Goal: Task Accomplishment & Management: Use online tool/utility

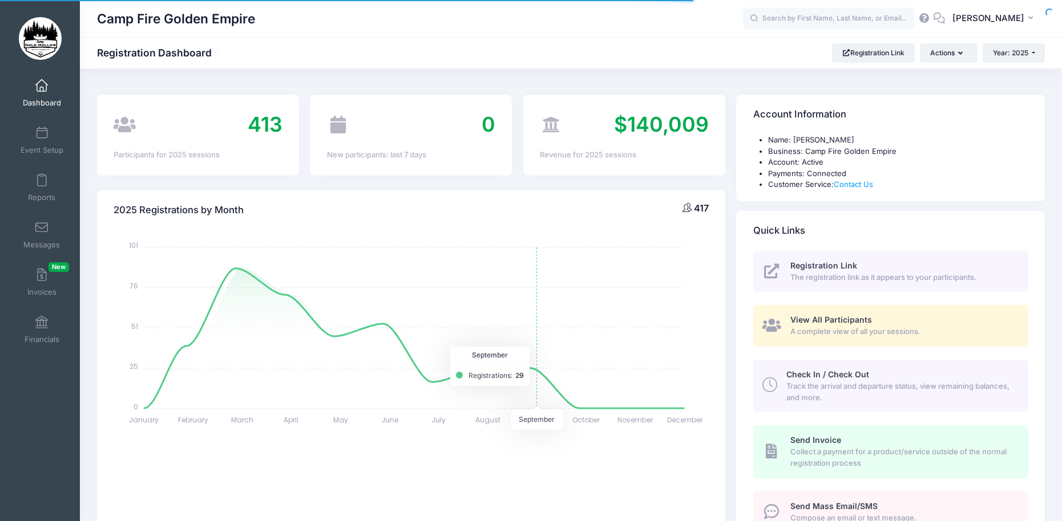
select select
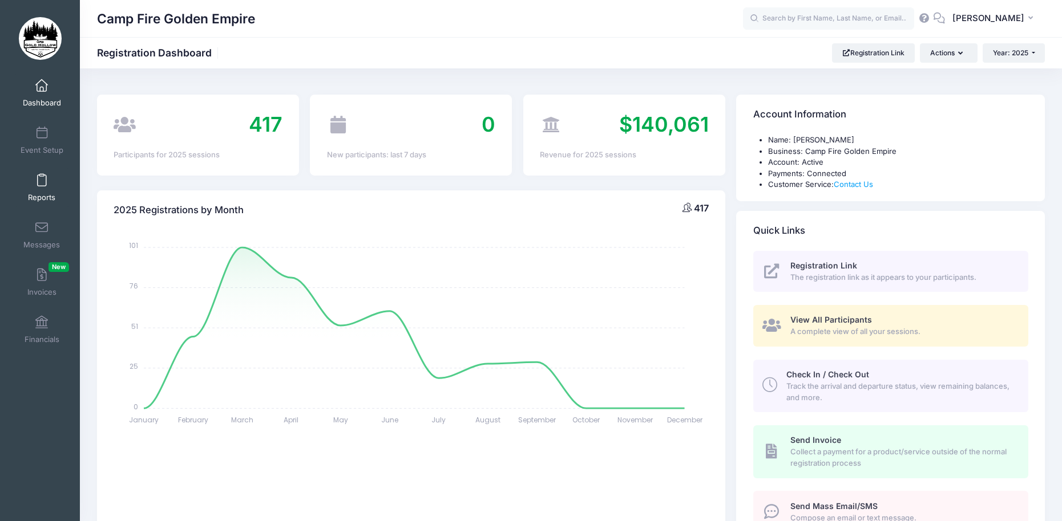
click at [42, 185] on span at bounding box center [42, 181] width 0 height 13
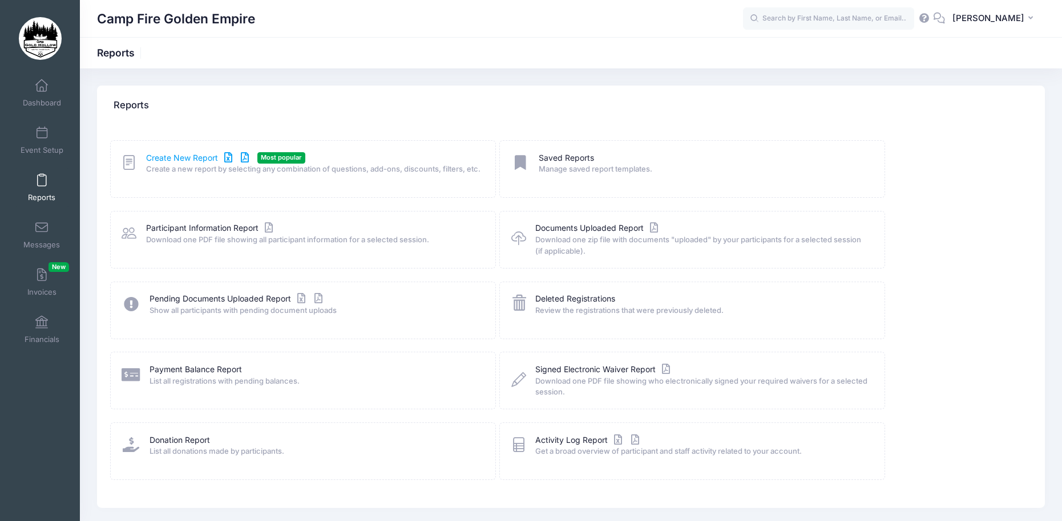
click at [197, 155] on link "Create New Report" at bounding box center [199, 158] width 106 height 12
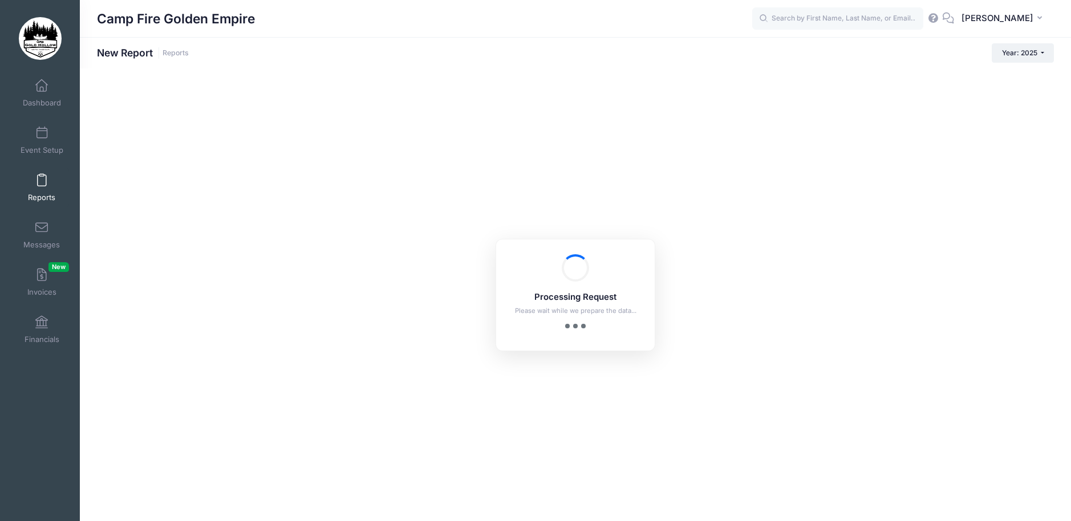
checkbox input "true"
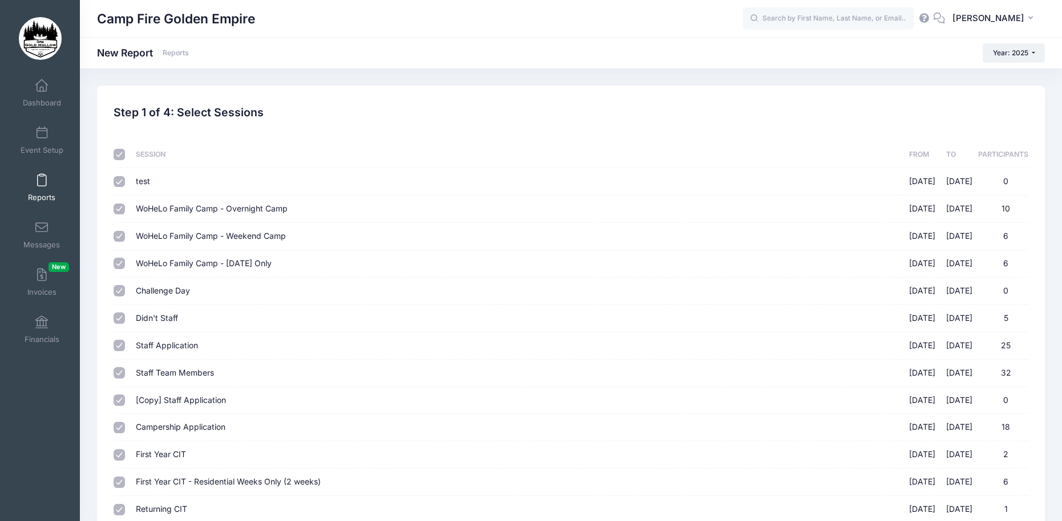
click at [116, 151] on input "checkbox" at bounding box center [119, 154] width 11 height 11
checkbox input "false"
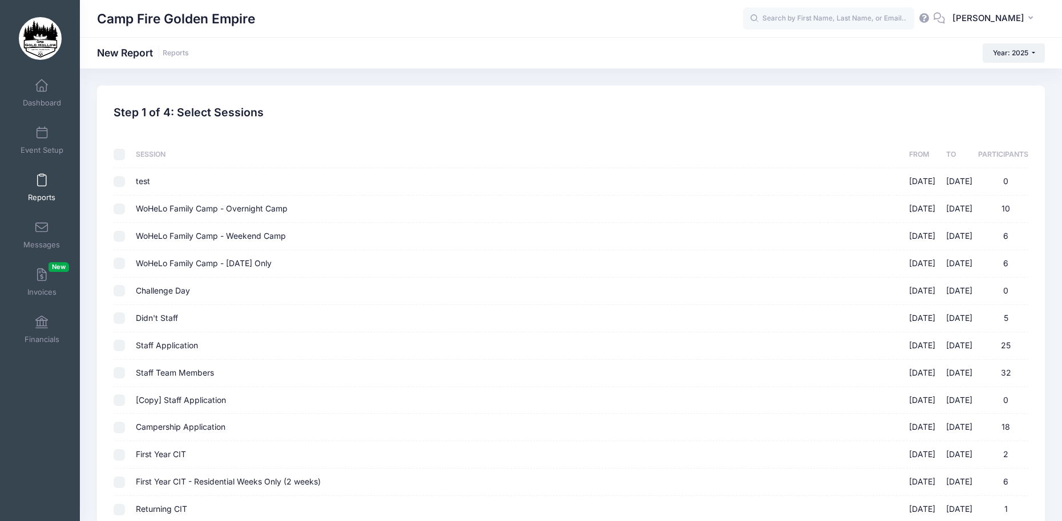
checkbox input "false"
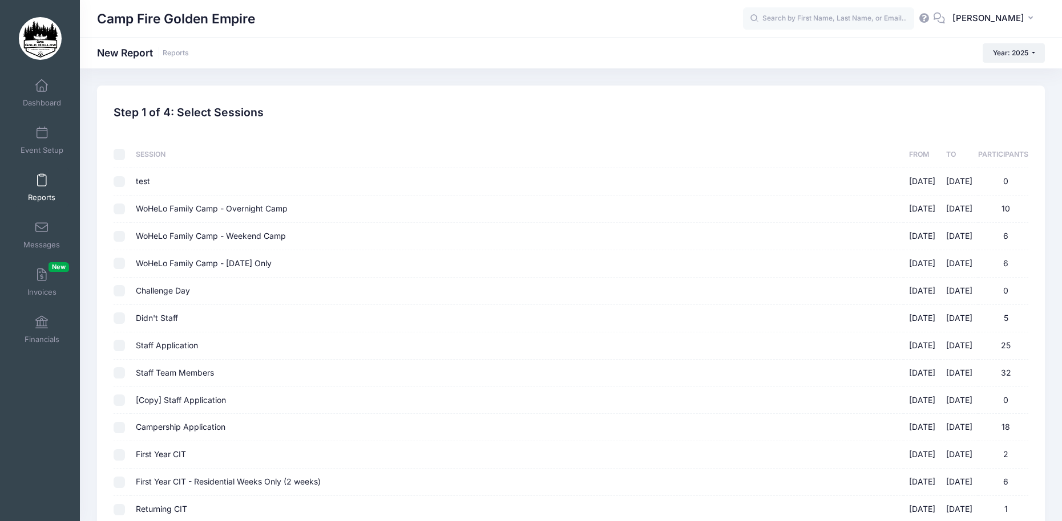
checkbox input "false"
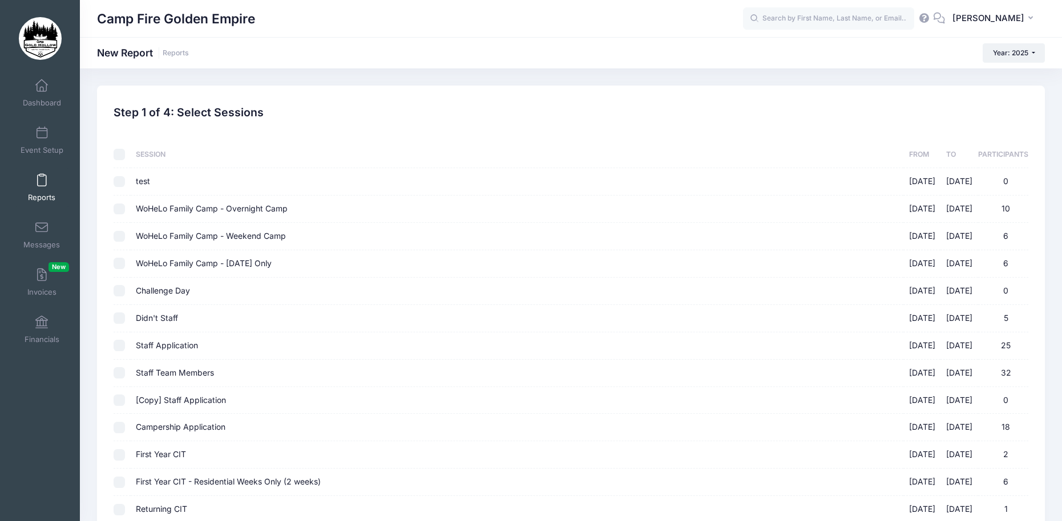
checkbox input "false"
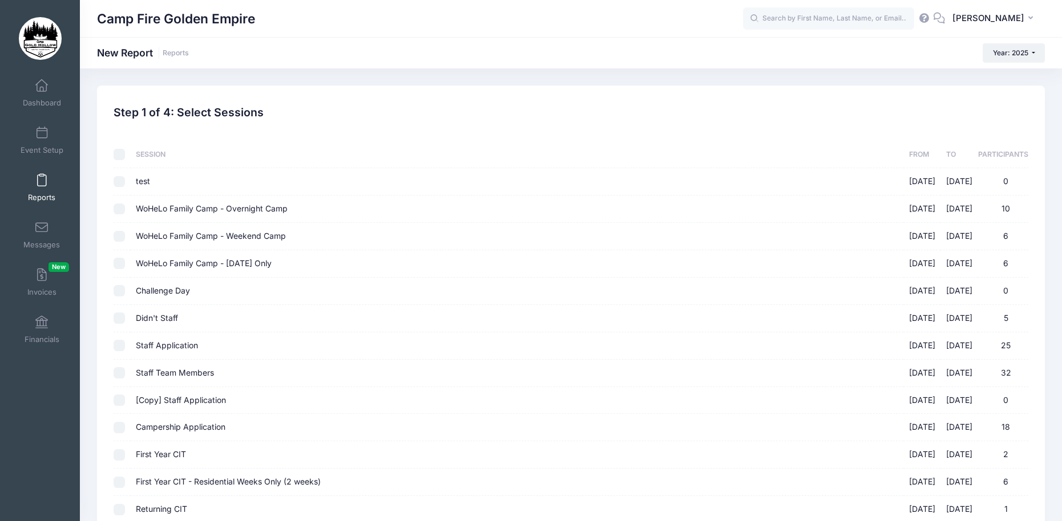
checkbox input "false"
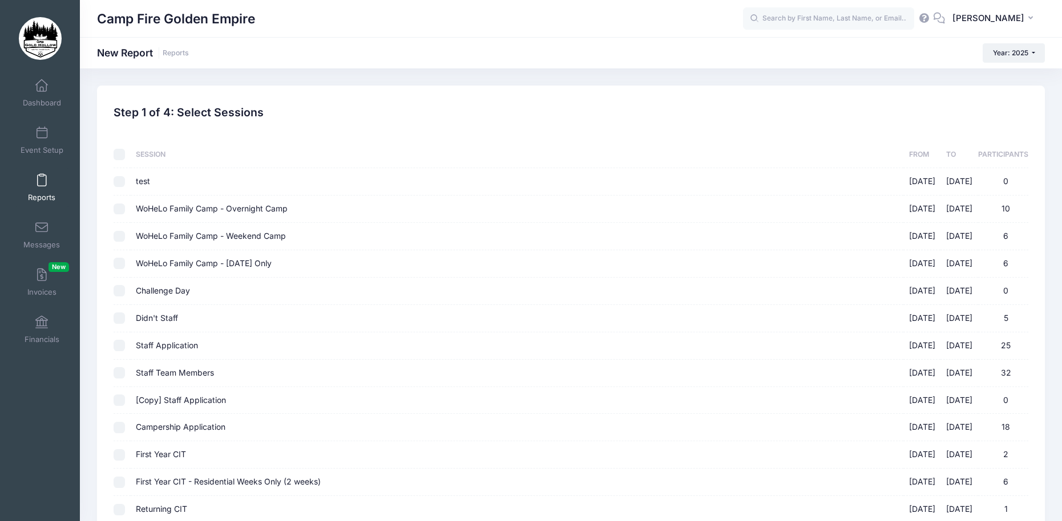
checkbox input "false"
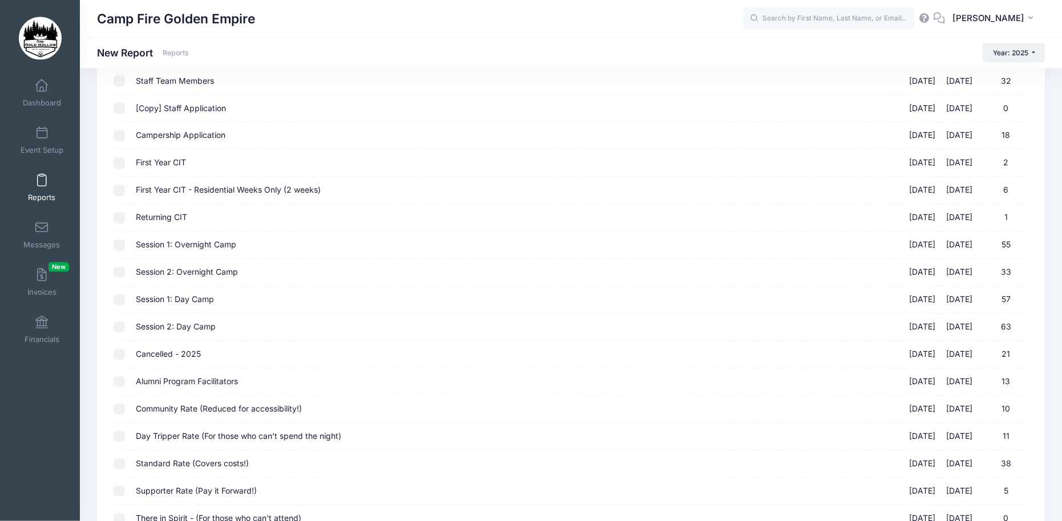
scroll to position [418, 0]
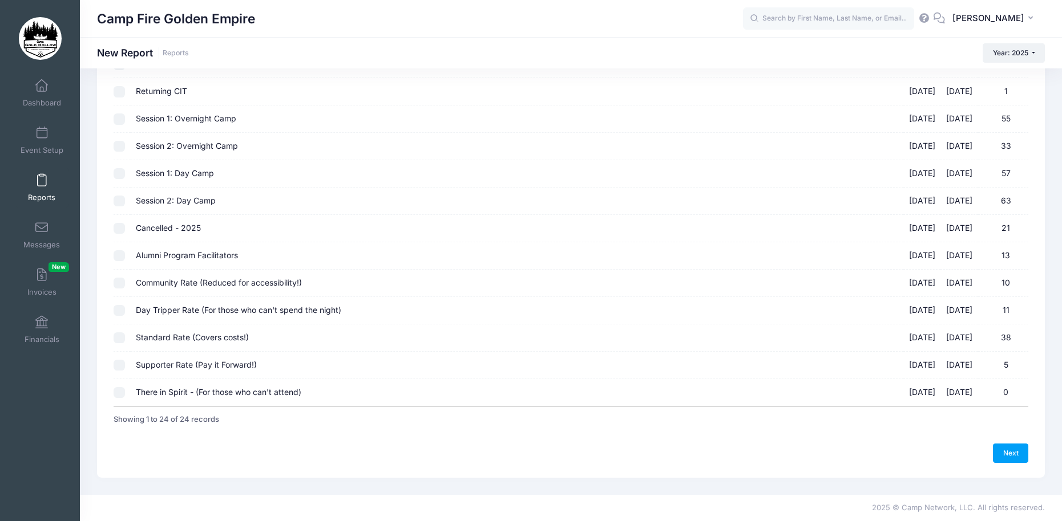
click at [118, 254] on input "Alumni Program Facilitators 09/19/2025 - 09/21/2025 13" at bounding box center [119, 255] width 11 height 11
checkbox input "true"
click at [1005, 451] on link "Next" at bounding box center [1010, 453] width 35 height 19
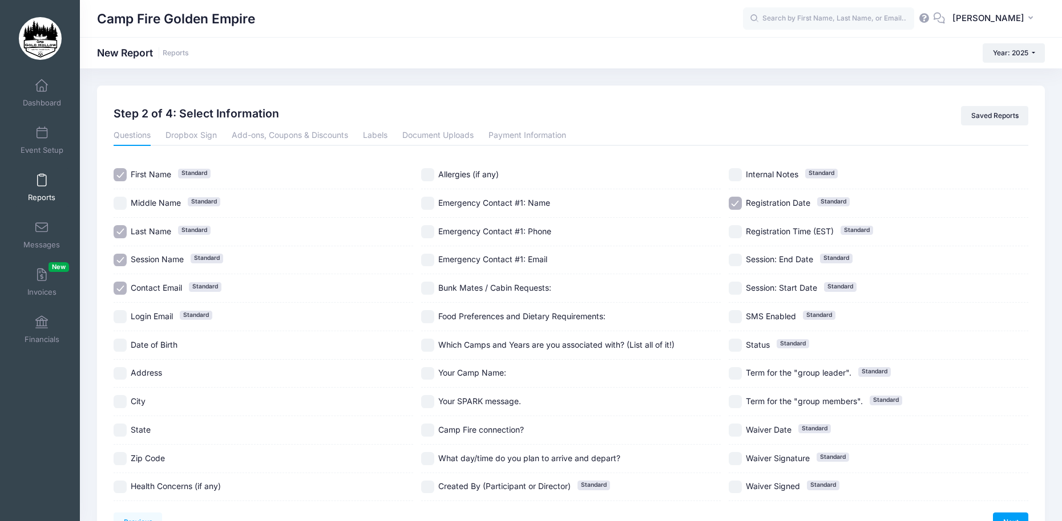
drag, startPoint x: 119, startPoint y: 371, endPoint x: 118, endPoint y: 383, distance: 11.5
click at [119, 372] on input "Address" at bounding box center [120, 373] width 13 height 13
checkbox input "true"
click at [121, 402] on input "City" at bounding box center [120, 401] width 13 height 13
checkbox input "true"
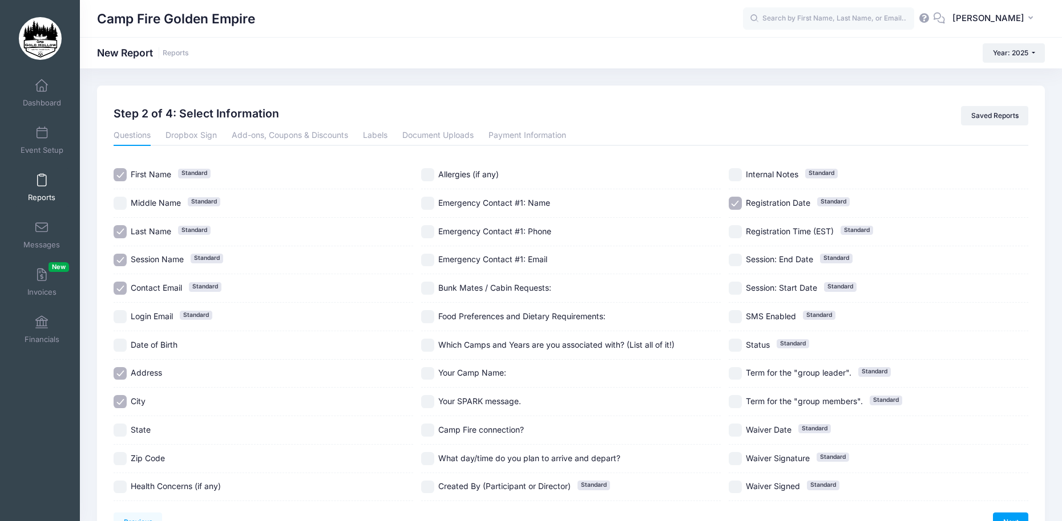
click at [120, 431] on input "State" at bounding box center [120, 430] width 13 height 13
checkbox input "true"
click at [121, 457] on input "Zip Code" at bounding box center [120, 458] width 13 height 13
checkbox input "true"
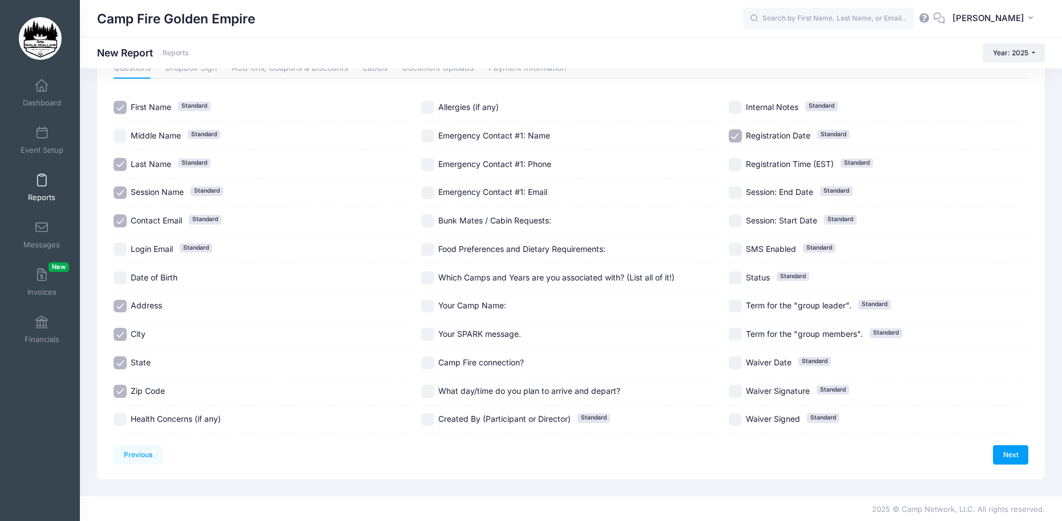
scroll to position [69, 0]
click at [1008, 449] on link "Next" at bounding box center [1010, 453] width 35 height 19
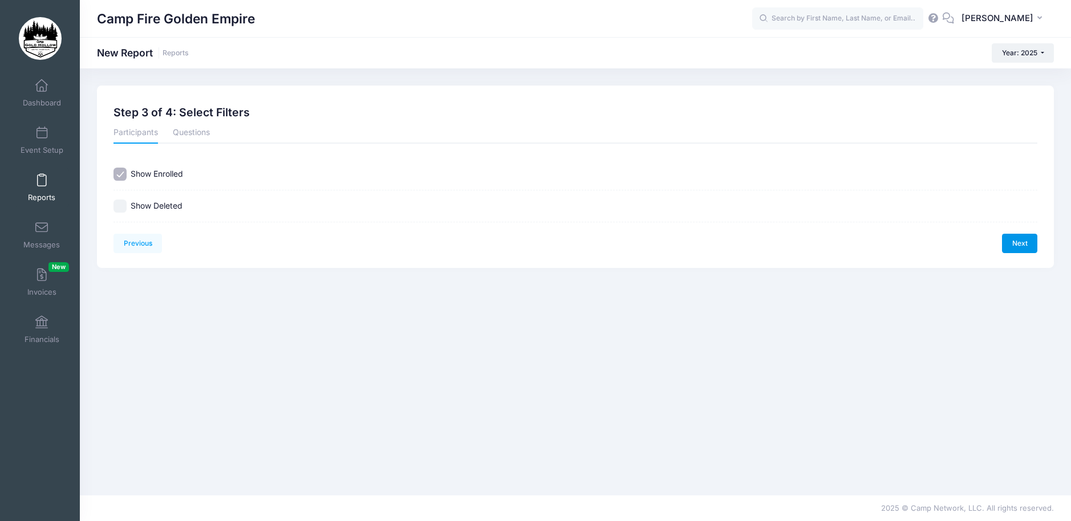
click at [1014, 238] on link "Next" at bounding box center [1019, 243] width 35 height 19
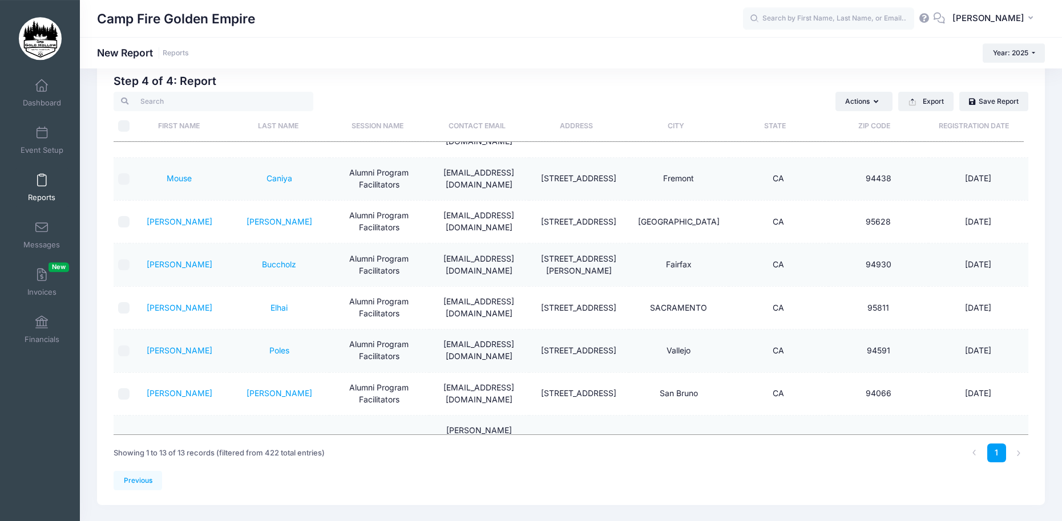
scroll to position [58, 0]
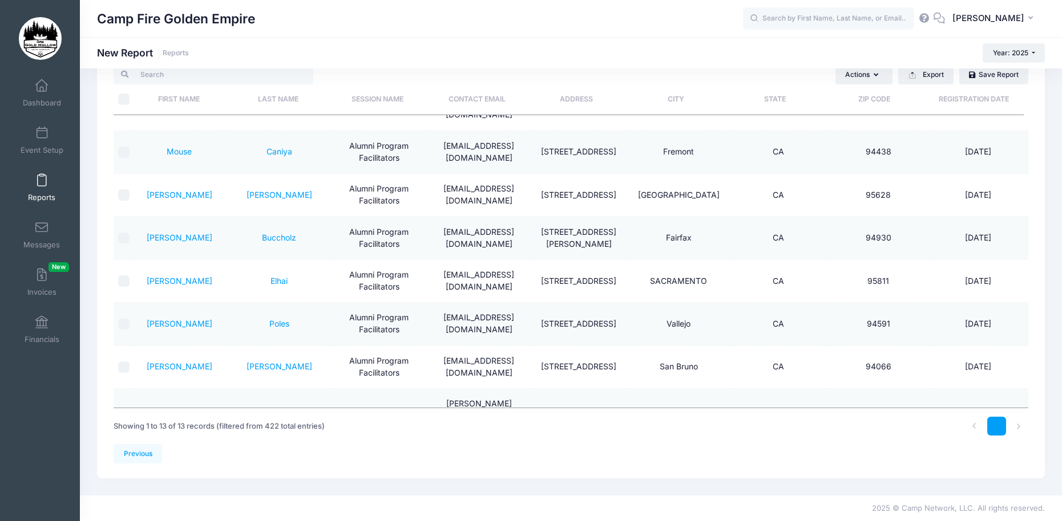
click at [996, 423] on link "1" at bounding box center [996, 426] width 19 height 19
click at [1018, 426] on li at bounding box center [1018, 426] width 19 height 19
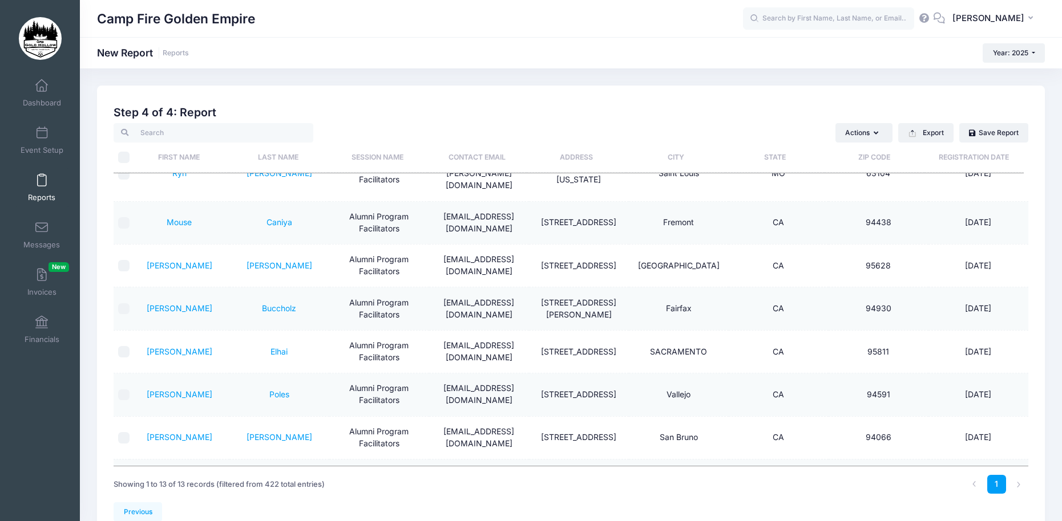
scroll to position [266, 0]
